Goal: Task Accomplishment & Management: Manage account settings

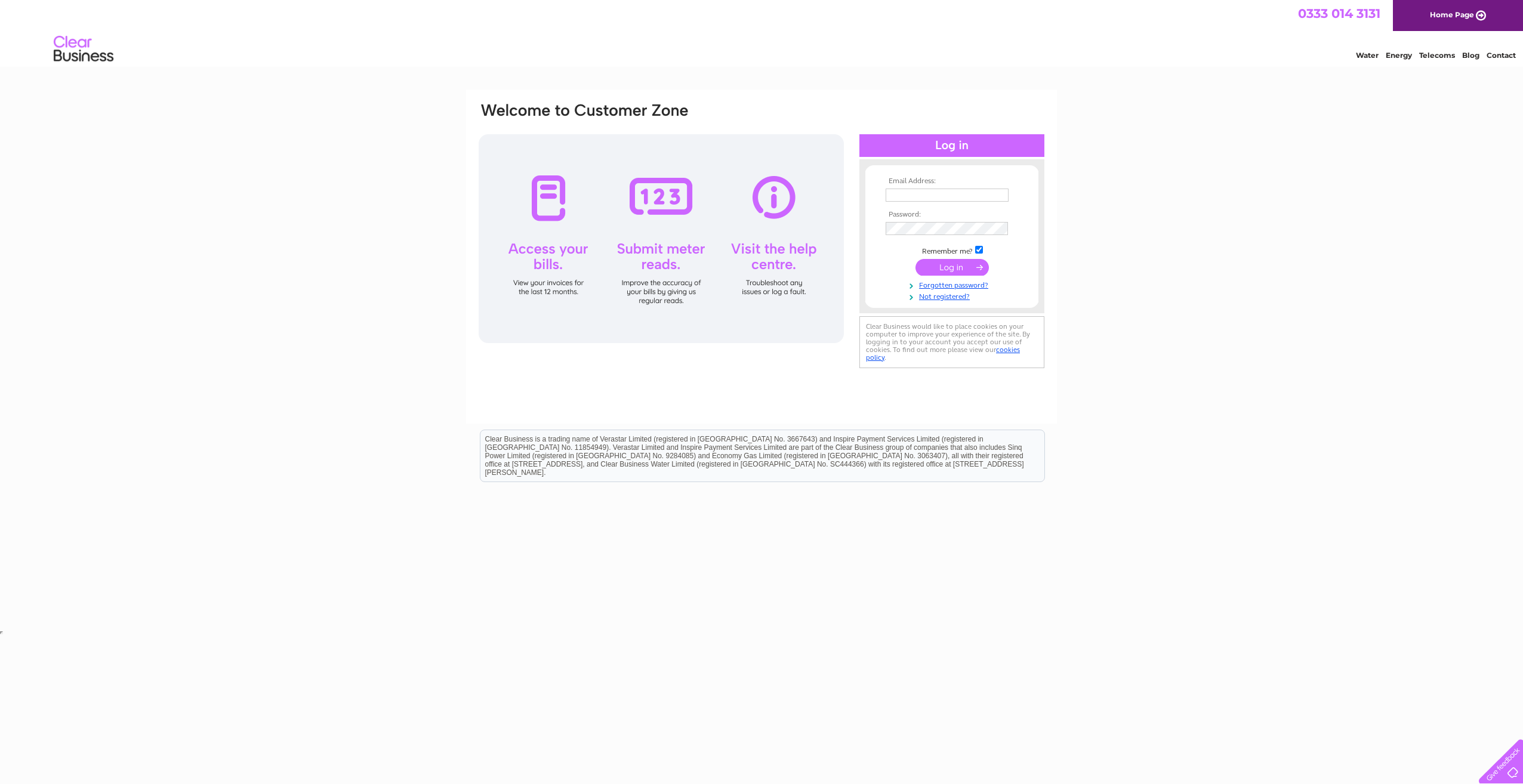
type input "[EMAIL_ADDRESS][DOMAIN_NAME]"
click at [960, 269] on input "submit" at bounding box center [951, 267] width 73 height 16
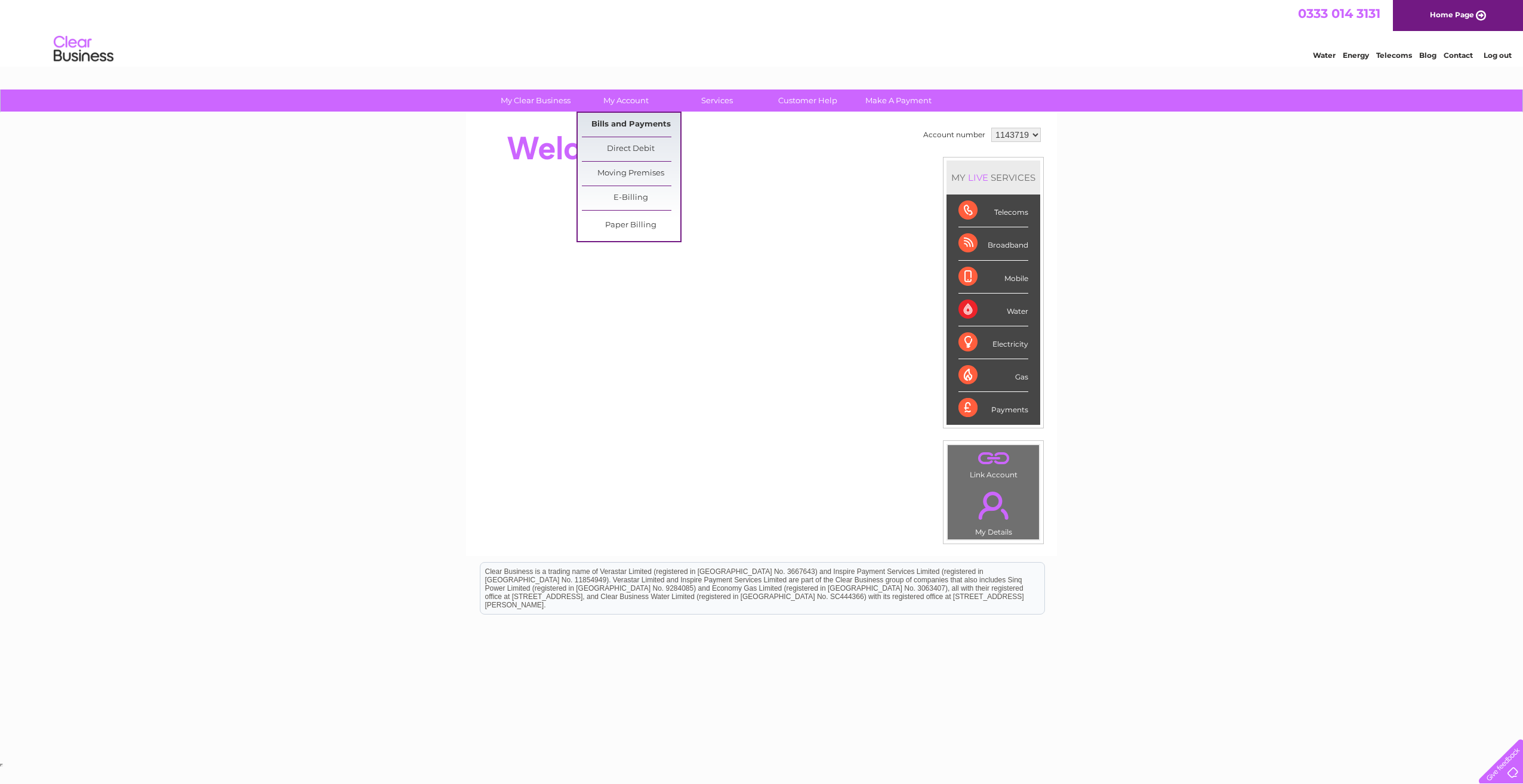
click at [643, 126] on link "Bills and Payments" at bounding box center [631, 124] width 99 height 24
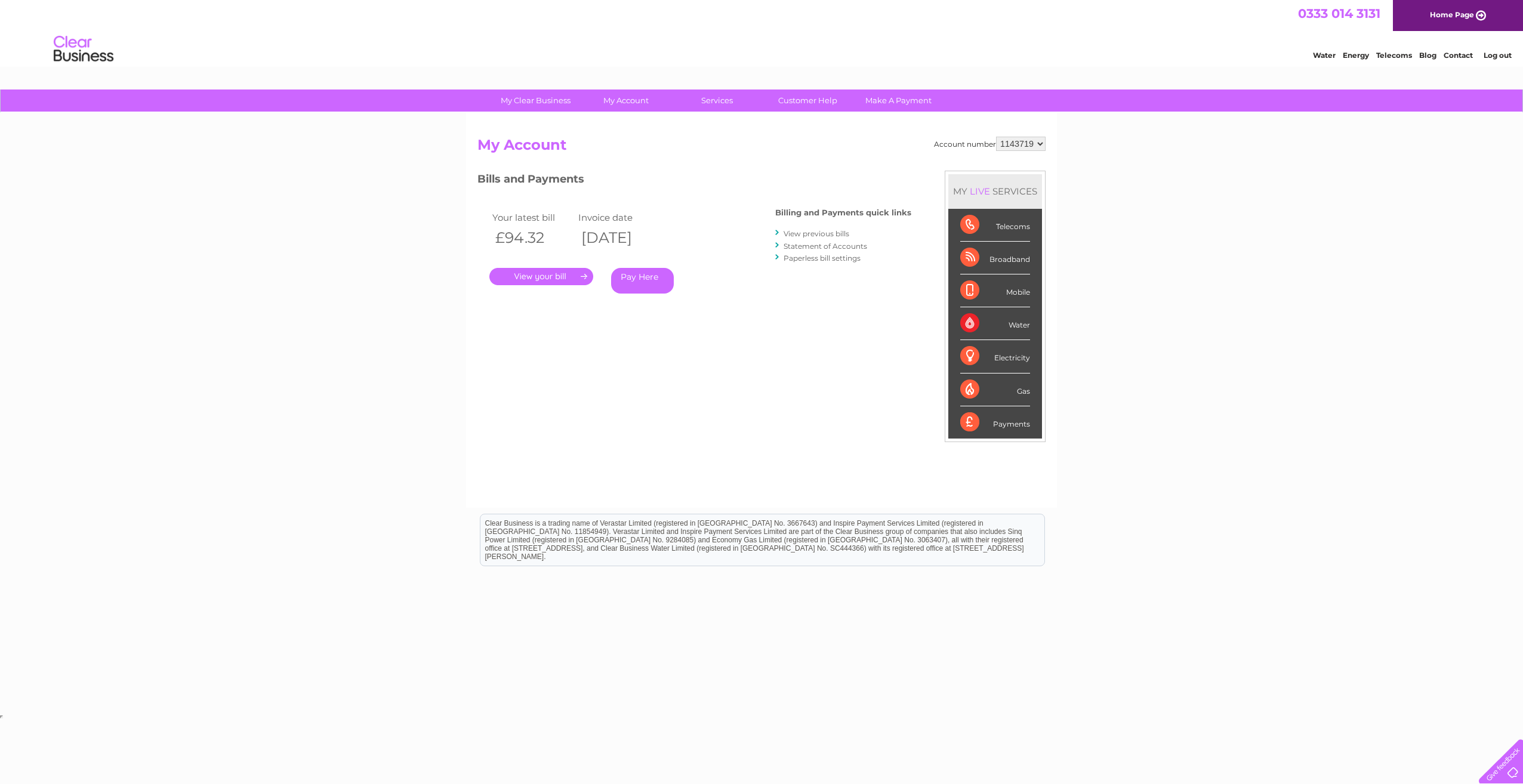
click at [557, 276] on link "." at bounding box center [541, 276] width 104 height 17
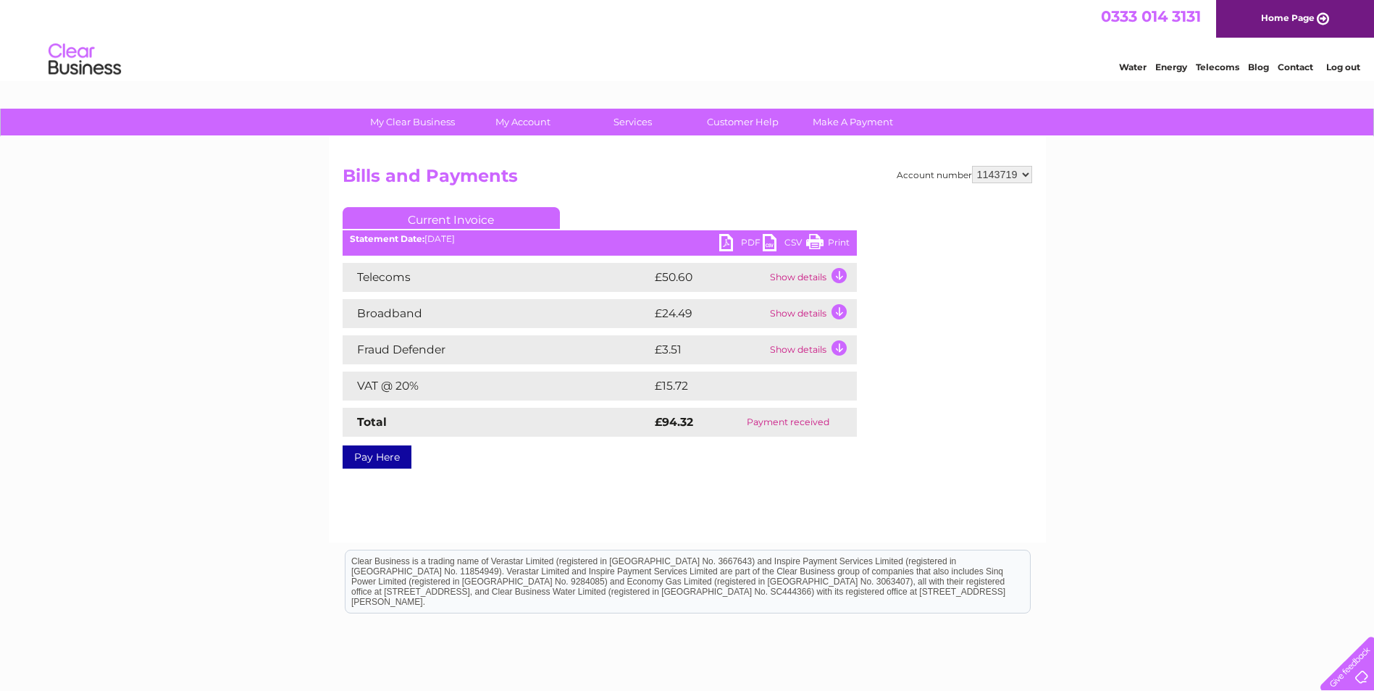
click at [744, 241] on link "PDF" at bounding box center [740, 244] width 43 height 21
